Goal: Task Accomplishment & Management: Manage account settings

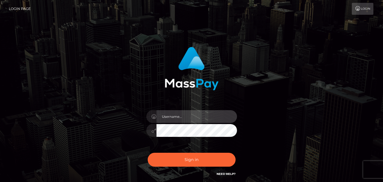
click at [198, 116] on input "text" at bounding box center [197, 116] width 81 height 13
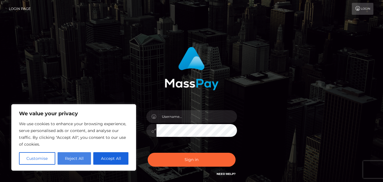
click at [72, 156] on button "Reject All" at bounding box center [75, 158] width 34 height 12
